Goal: Communication & Community: Answer question/provide support

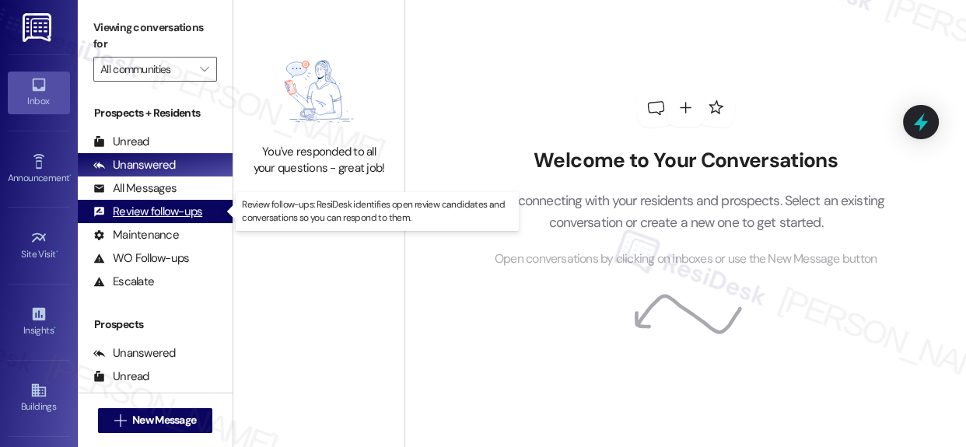
click at [163, 208] on div "Review follow-ups" at bounding box center [147, 212] width 109 height 16
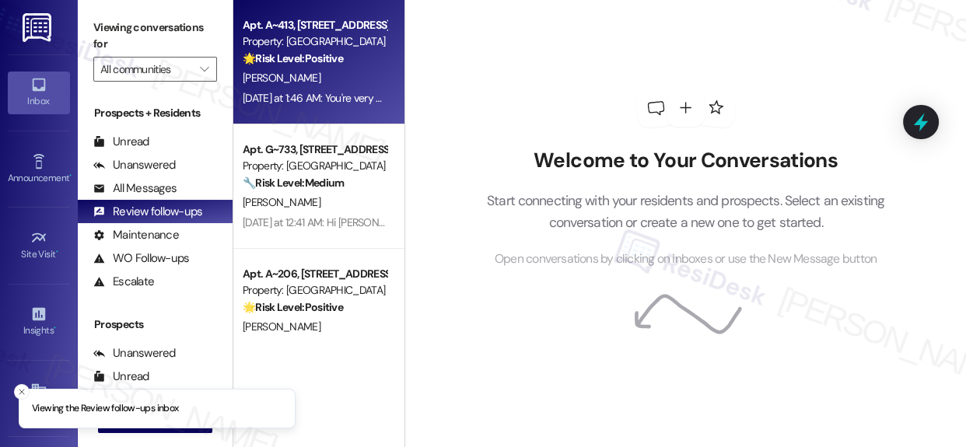
click at [303, 46] on div "Property: [GEOGRAPHIC_DATA]" at bounding box center [315, 41] width 144 height 16
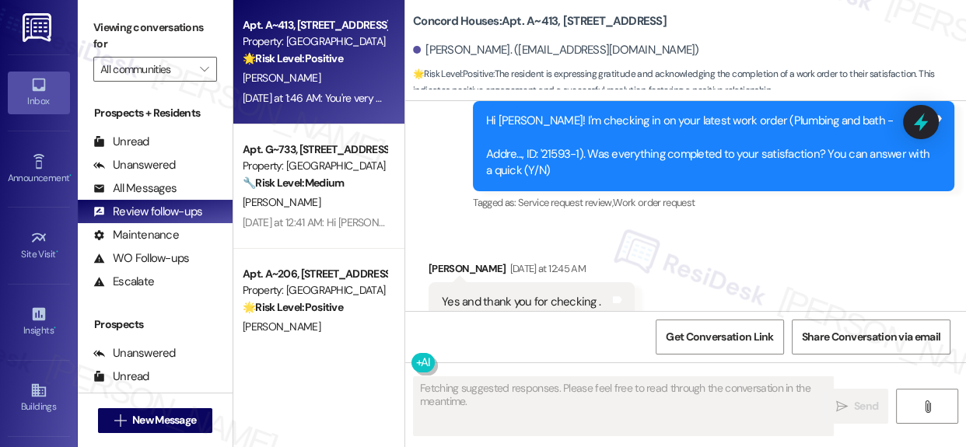
scroll to position [2192, 0]
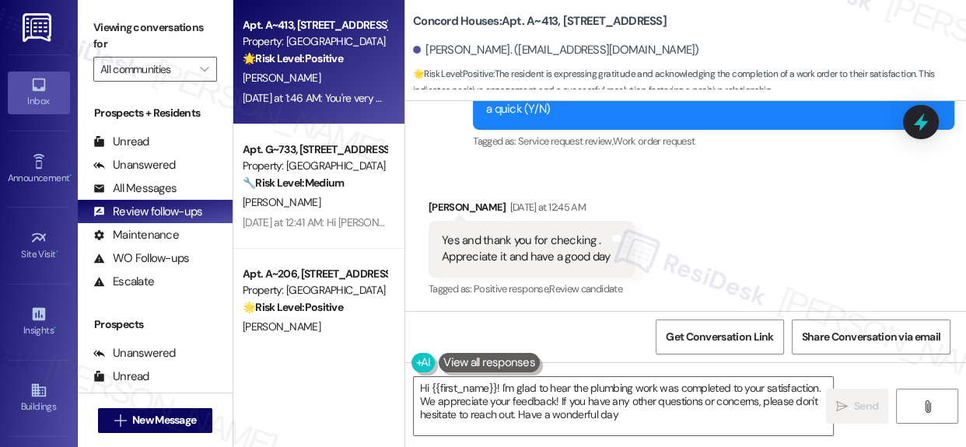
type textarea "Hi {{first_name}}! I'm glad to hear the plumbing work was completed to your sat…"
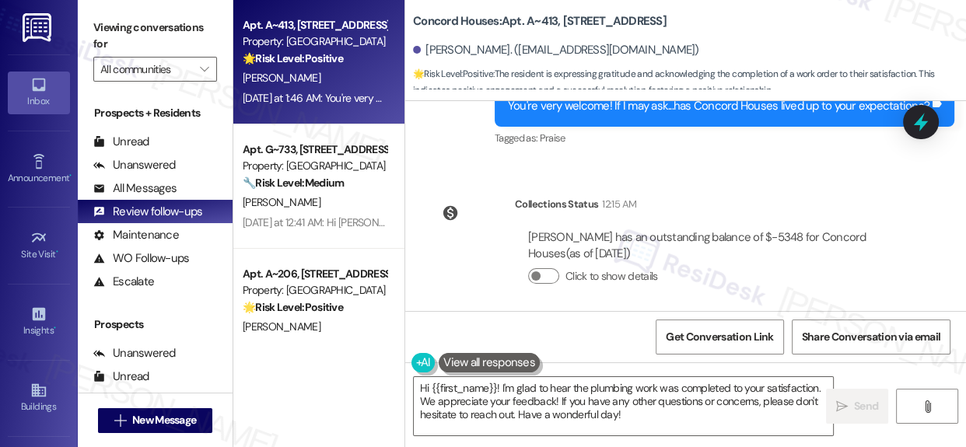
scroll to position [2483, 0]
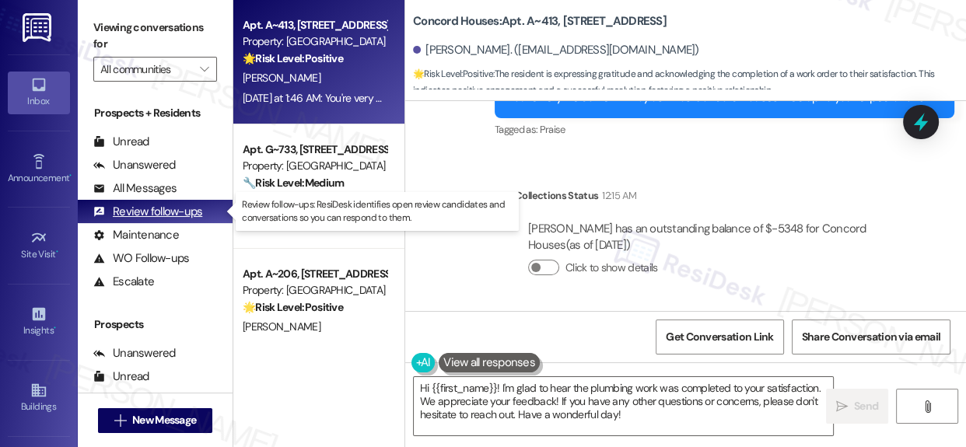
click at [129, 210] on div "Review follow-ups" at bounding box center [147, 212] width 109 height 16
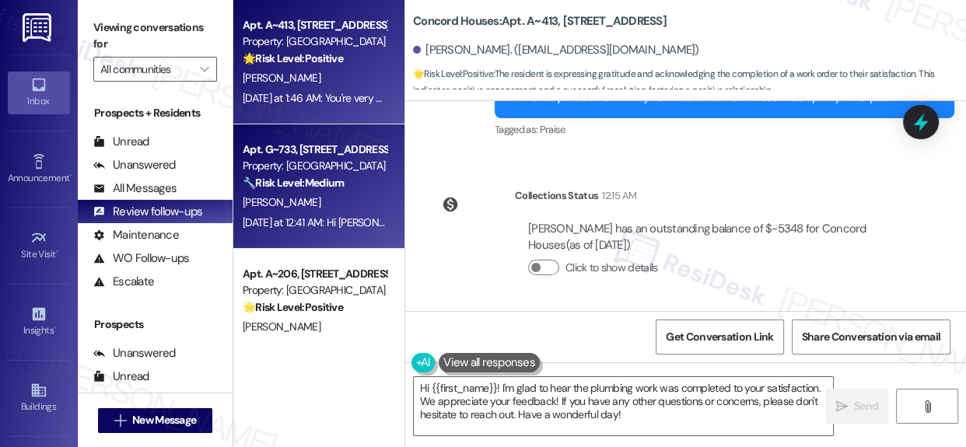
click at [310, 194] on div "[PERSON_NAME]" at bounding box center [314, 202] width 147 height 19
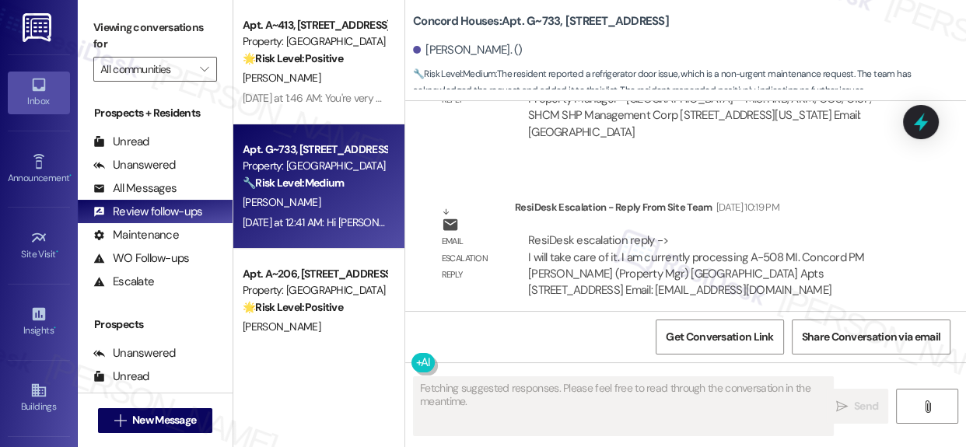
scroll to position [3970, 0]
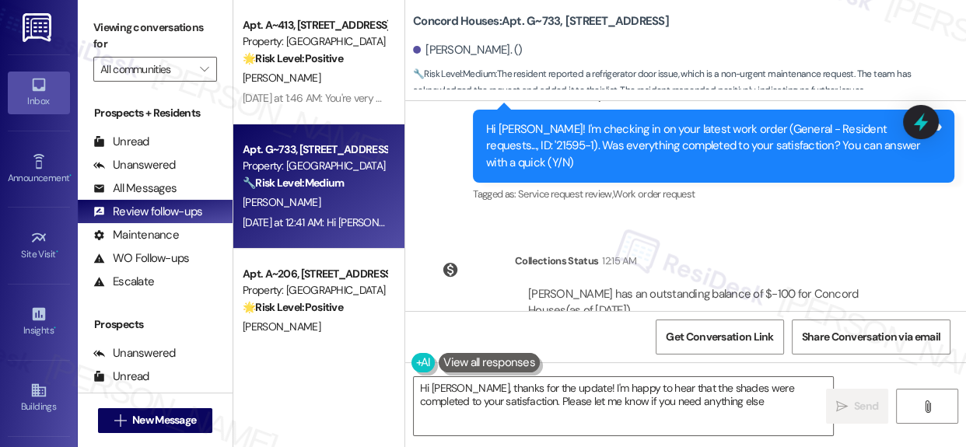
type textarea "Hi [PERSON_NAME], thanks for the update! I'm happy to hear that the shades were…"
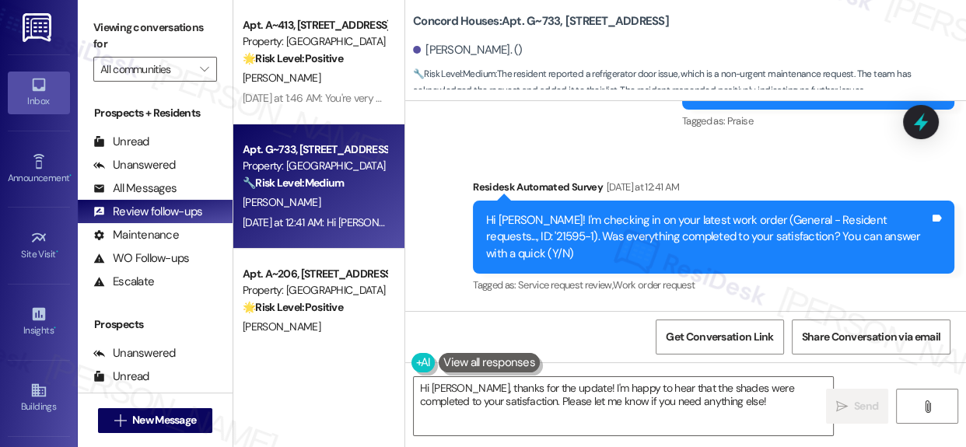
scroll to position [4285, 0]
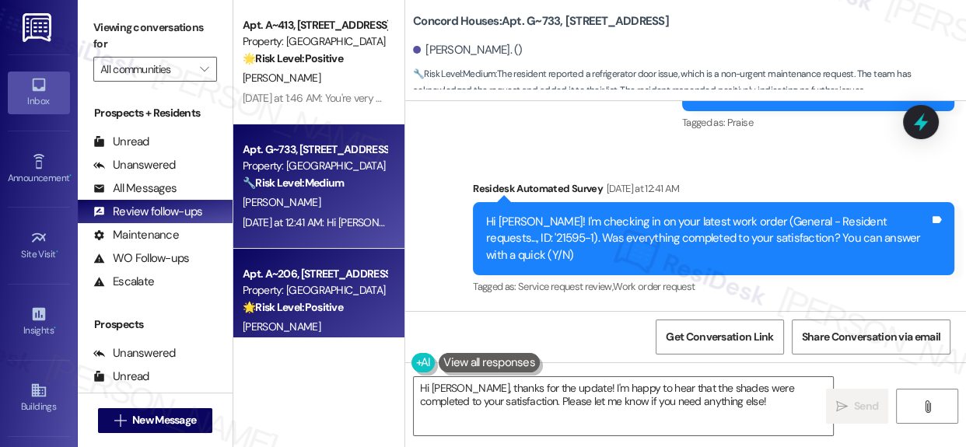
click at [309, 265] on div "Apt. A~[STREET_ADDRESS] Property: Concord Houses 🌟 Risk Level: Positive The con…" at bounding box center [314, 291] width 147 height 53
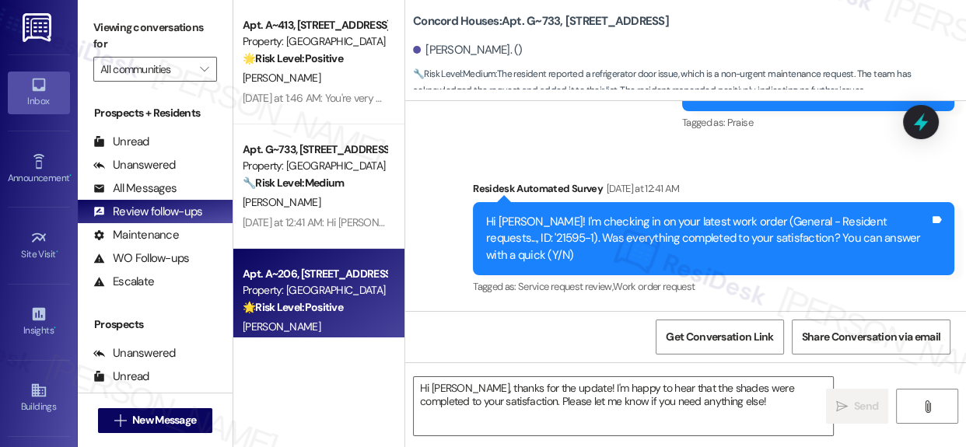
type textarea "Fetching suggested responses. Please feel free to read through the conversation…"
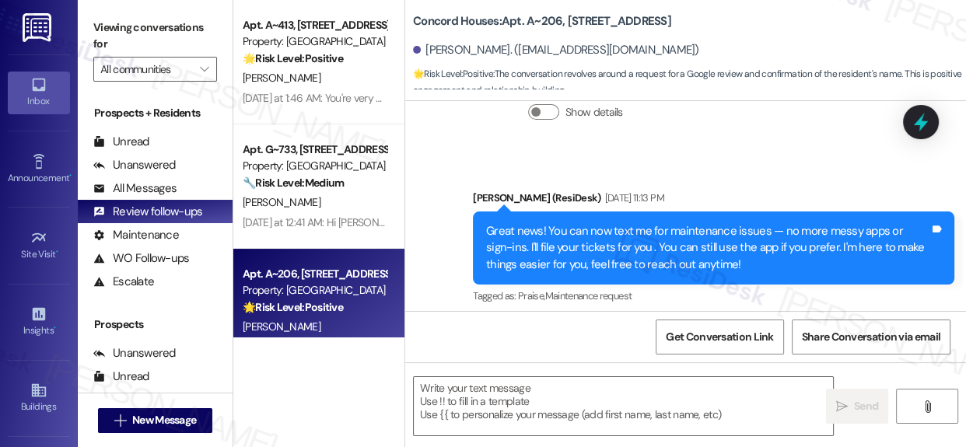
type textarea "Fetching suggested responses. Please feel free to read through the conversation…"
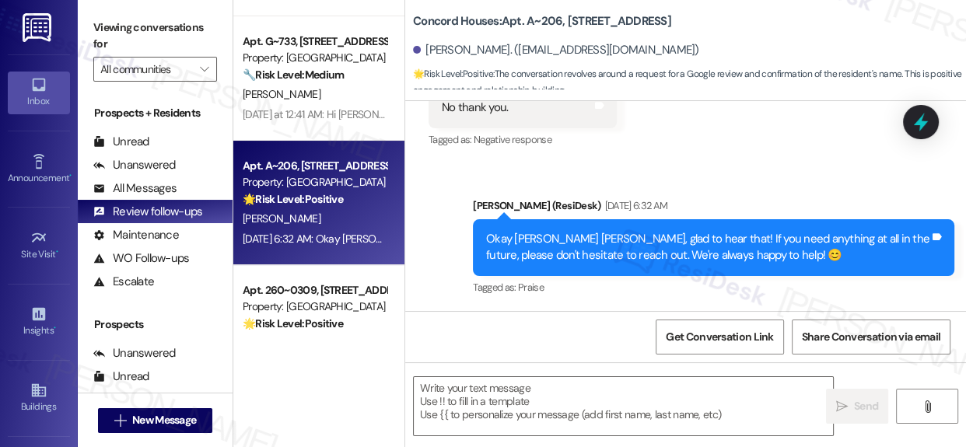
scroll to position [141, 0]
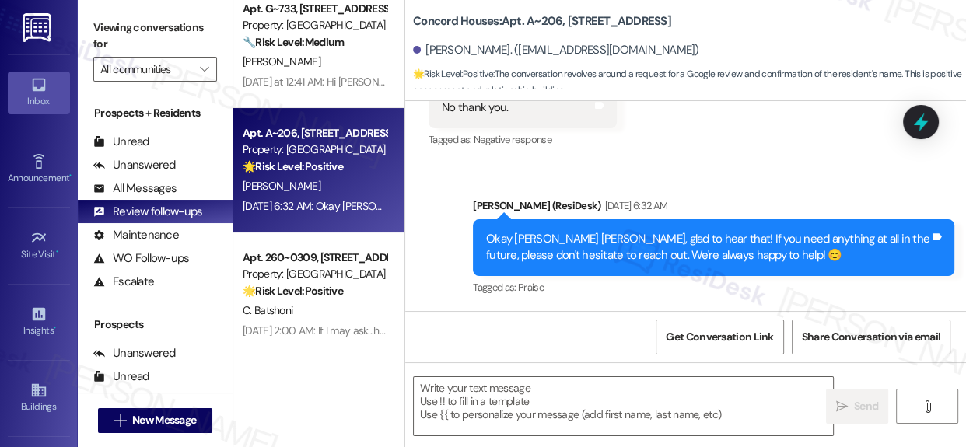
click at [298, 265] on div "Apt. 260~0309, [STREET_ADDRESS]" at bounding box center [315, 258] width 144 height 16
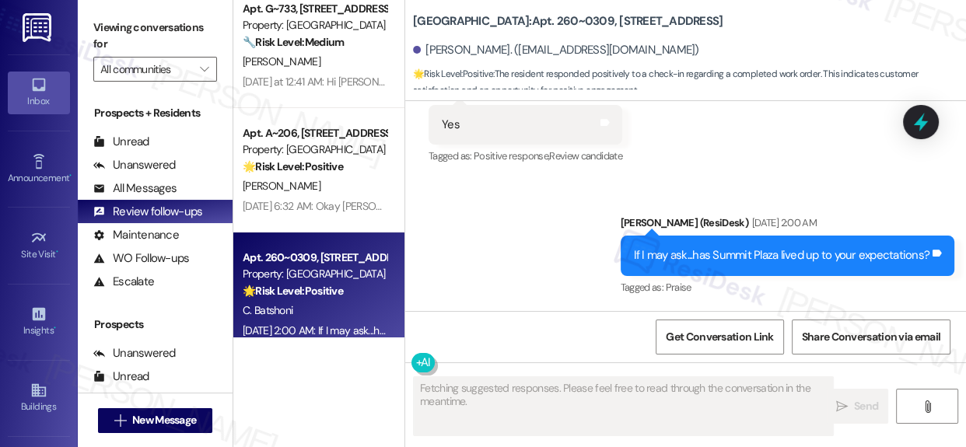
scroll to position [1806, 0]
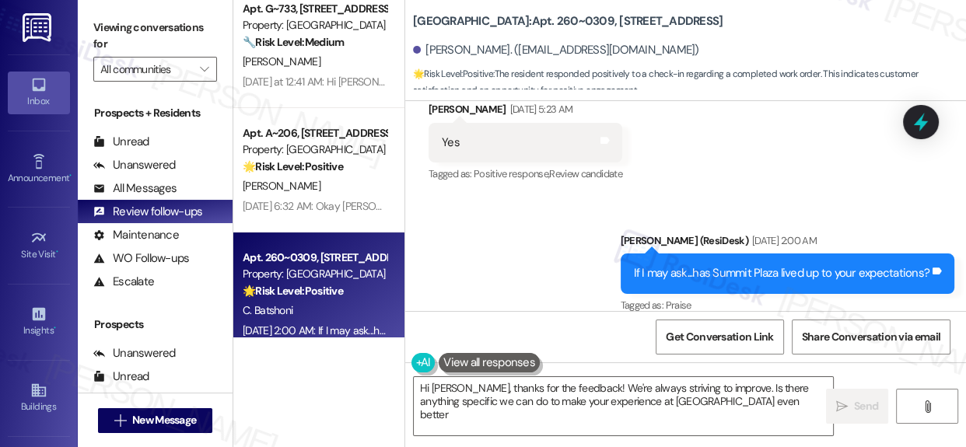
type textarea "Hi [PERSON_NAME], thanks for the feedback! We're always striving to improve. Is…"
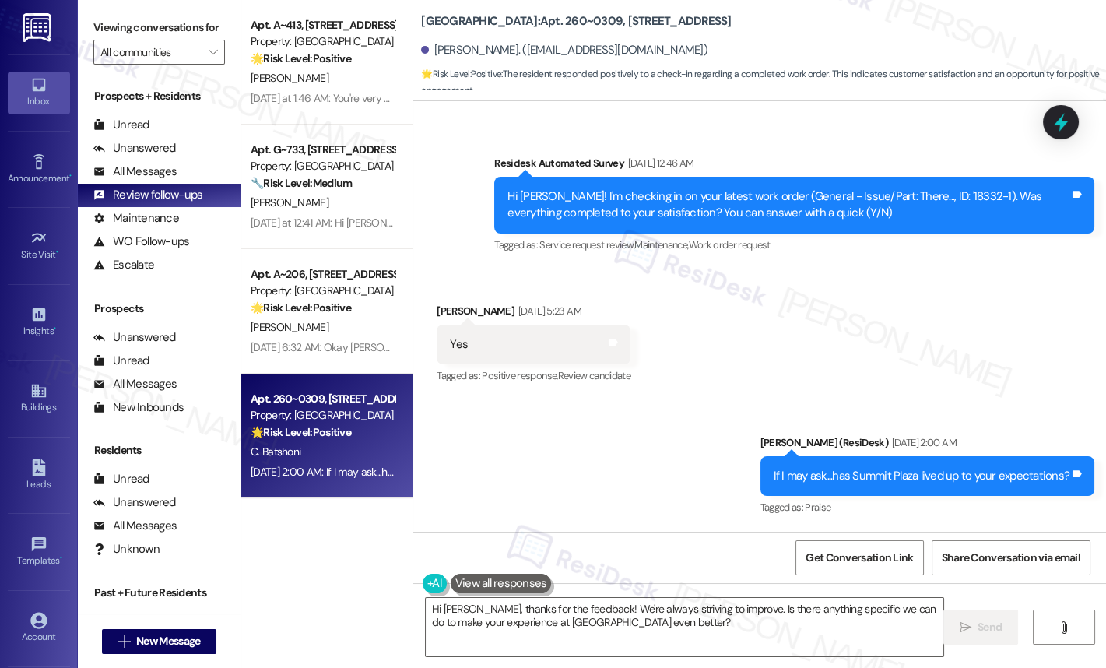
scroll to position [0, 0]
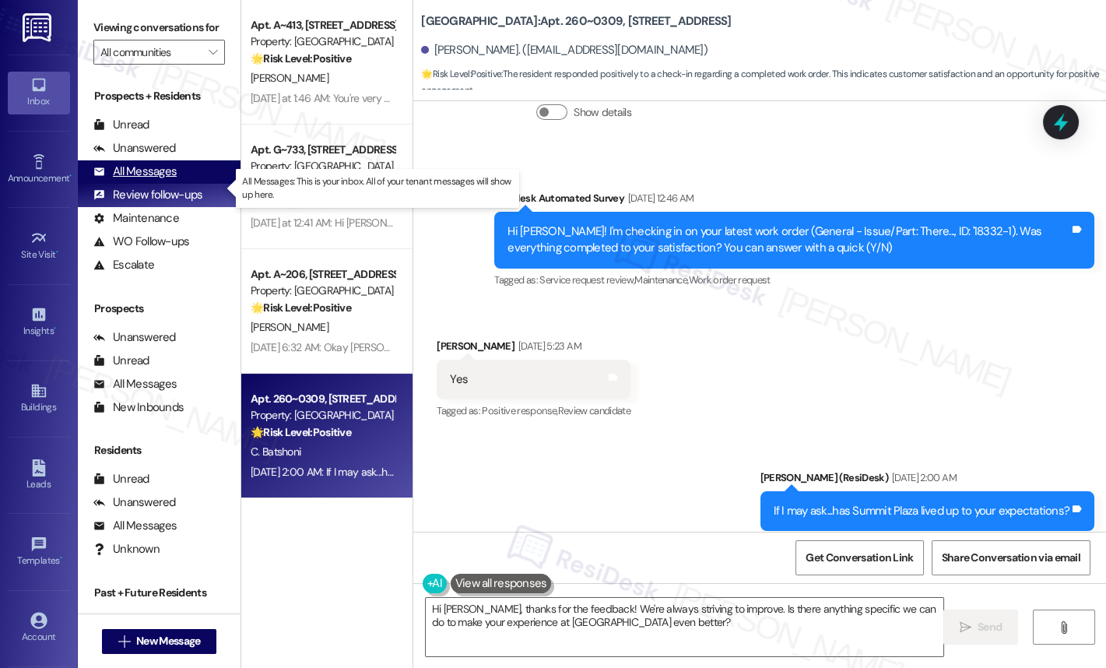
click at [143, 180] on div "All Messages" at bounding box center [134, 171] width 83 height 16
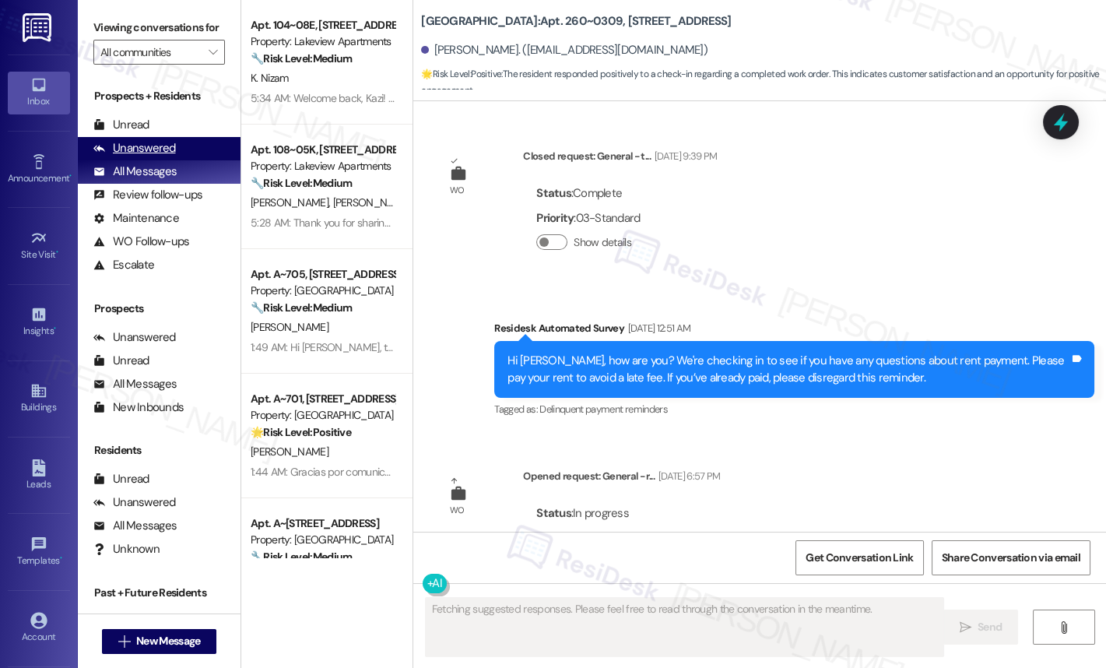
click at [163, 156] on div "Unanswered" at bounding box center [134, 148] width 82 height 16
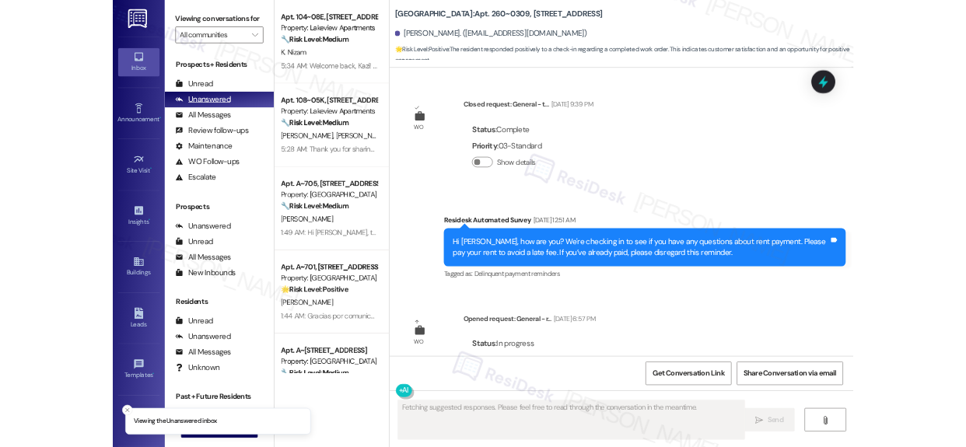
scroll to position [1371, 0]
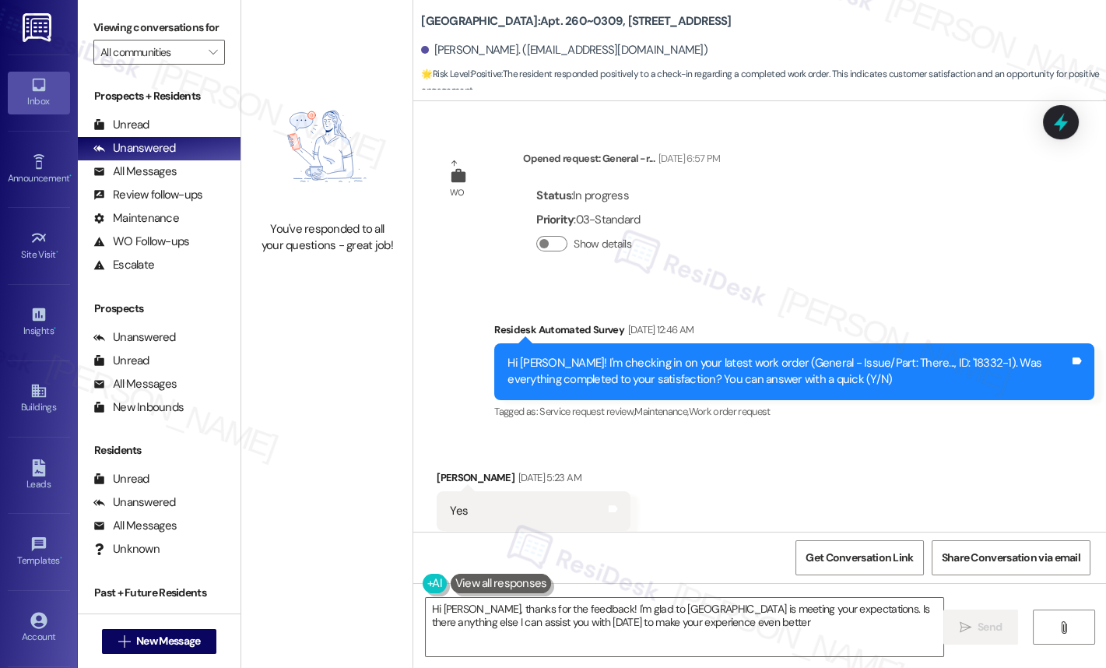
type textarea "Hi [PERSON_NAME], thanks for the feedback! I'm glad to [GEOGRAPHIC_DATA] is mee…"
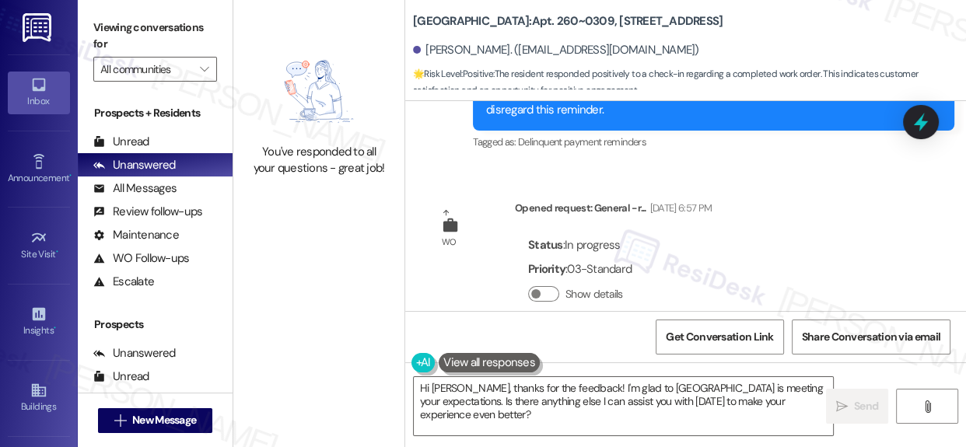
scroll to position [1455, 0]
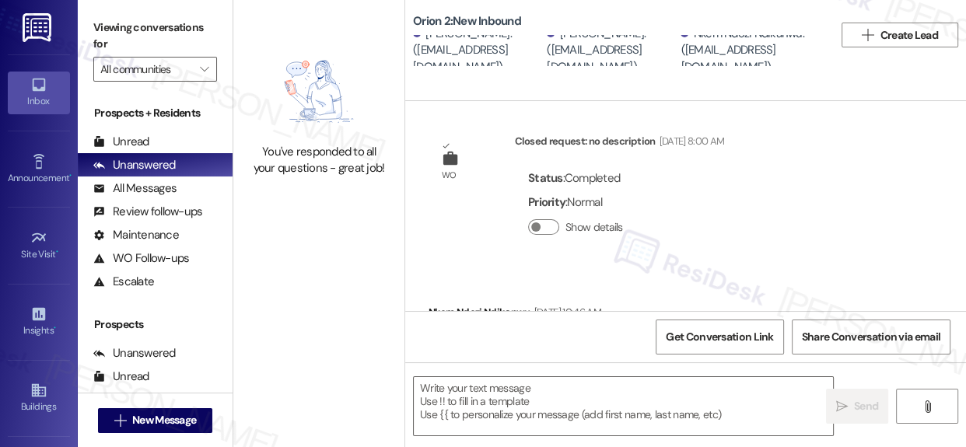
type textarea "Fetching suggested responses. Please feel free to read through the conversation…"
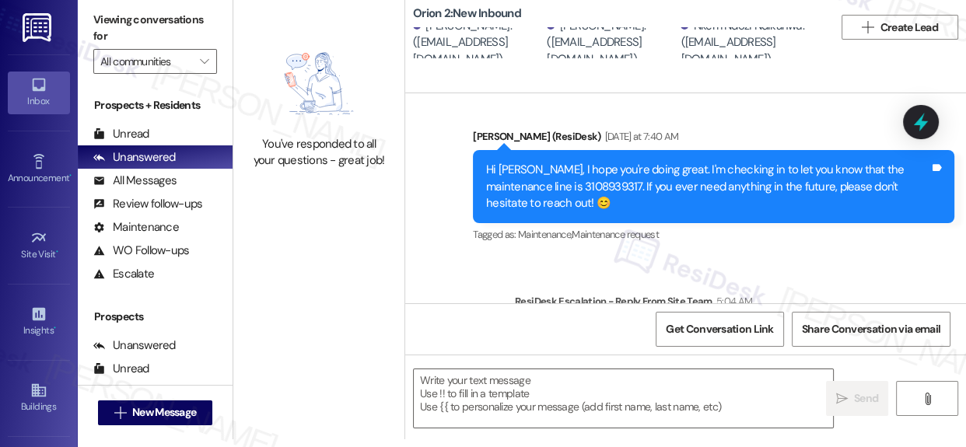
scroll to position [3532, 0]
